Goal: Subscribe to service/newsletter

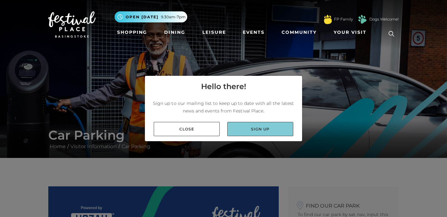
click at [252, 130] on link "Sign up" at bounding box center [260, 129] width 66 height 14
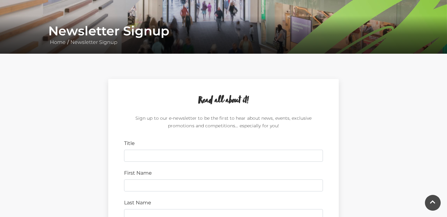
scroll to position [110, 0]
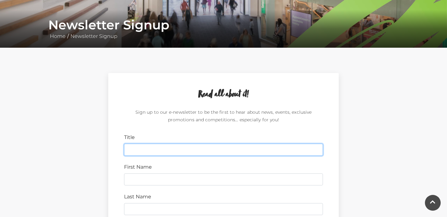
click at [129, 151] on input "Title" at bounding box center [223, 150] width 199 height 12
type input "Mr"
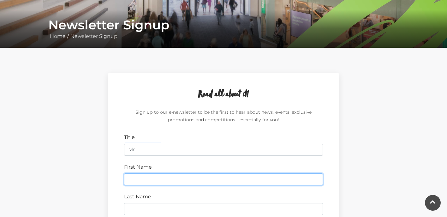
click at [129, 184] on input "First Name" at bounding box center [223, 179] width 199 height 12
type input "Barry"
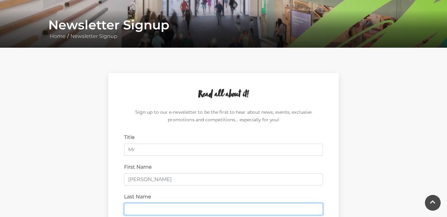
click at [144, 209] on input "Last Name" at bounding box center [223, 209] width 199 height 12
type input "Baker"
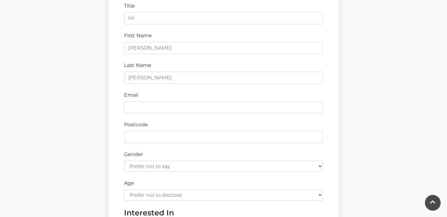
scroll to position [247, 0]
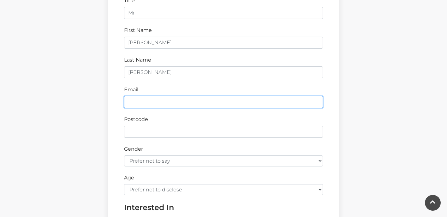
click at [160, 101] on input "Email" at bounding box center [223, 102] width 199 height 12
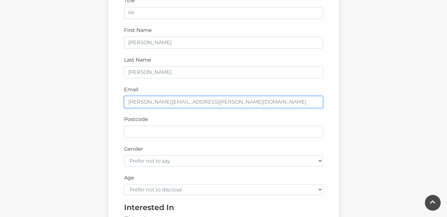
type input "barry.l.baker@gmail.com"
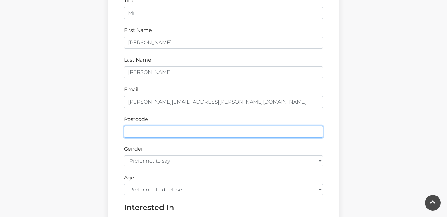
click at [162, 130] on input "Postcode" at bounding box center [223, 132] width 199 height 12
type input "RG22 5AA"
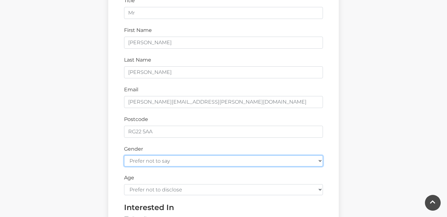
click at [322, 161] on select "Prefer not to say Female Male" at bounding box center [223, 160] width 199 height 11
select select "male"
click at [124, 155] on select "Prefer not to say Female Male" at bounding box center [223, 160] width 199 height 11
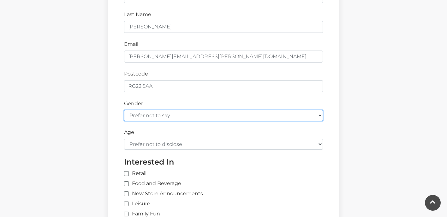
scroll to position [300, 0]
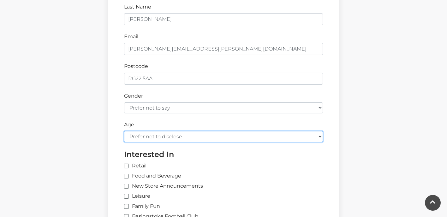
click at [321, 138] on select "Prefer not to disclose Under 18 18-24 25-34 35-44 45-54 55-64 65+" at bounding box center [223, 136] width 199 height 11
select select "65+"
click at [124, 131] on select "Prefer not to disclose Under 18 18-24 25-34 35-44 45-54 55-64 65+" at bounding box center [223, 136] width 199 height 11
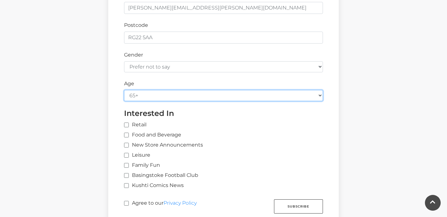
scroll to position [341, 0]
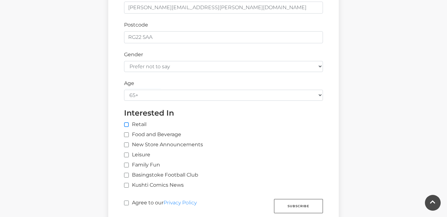
click at [127, 124] on input "Retail" at bounding box center [228, 125] width 208 height 4
checkbox input "true"
click at [127, 137] on input "Food and Beverage" at bounding box center [126, 135] width 4 height 4
checkbox input "true"
click at [129, 144] on label "New Store Announcements" at bounding box center [163, 145] width 79 height 8
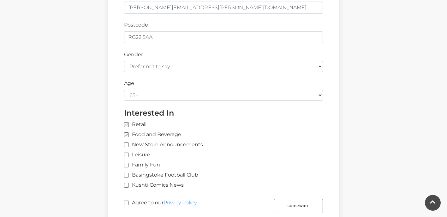
click at [128, 144] on input "New Store Announcements" at bounding box center [126, 145] width 4 height 4
checkbox input "true"
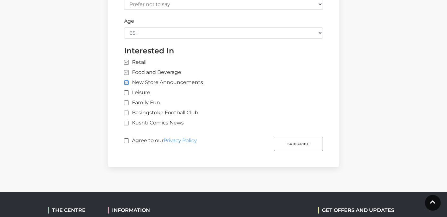
scroll to position [408, 0]
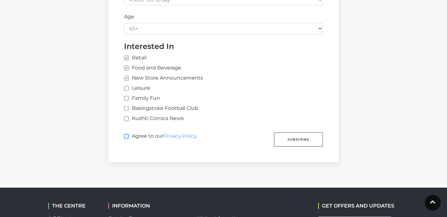
click at [126, 137] on input "Agree to our Privacy Policy" at bounding box center [126, 137] width 4 height 4
checkbox input "true"
click at [295, 141] on button "Subscribe" at bounding box center [298, 139] width 49 height 14
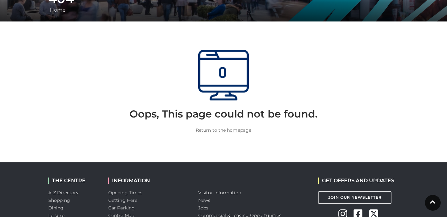
scroll to position [137, 0]
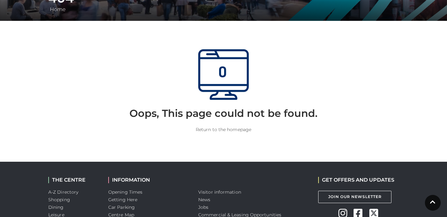
click at [212, 130] on link "Return to the homepage" at bounding box center [224, 130] width 56 height 6
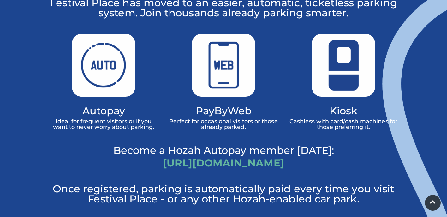
scroll to position [439, 0]
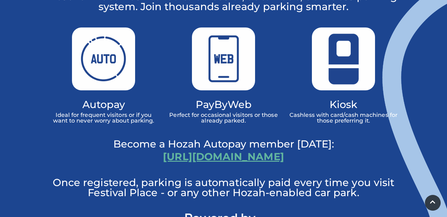
click at [188, 150] on link "[URL][DOMAIN_NAME]" at bounding box center [223, 156] width 121 height 12
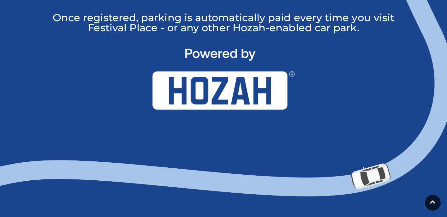
scroll to position [594, 0]
